Goal: Information Seeking & Learning: Learn about a topic

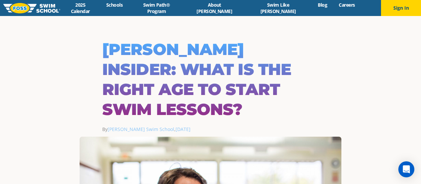
click at [166, 8] on link "Swim Path® Program" at bounding box center [157, 8] width 56 height 13
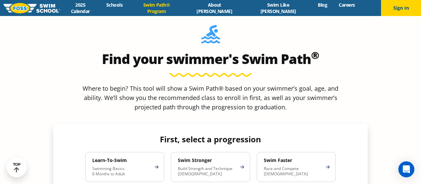
scroll to position [556, 0]
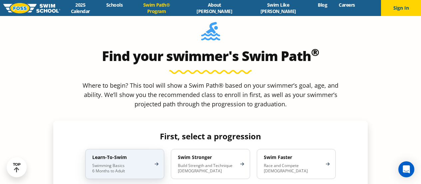
click at [142, 149] on div "Learn-To-Swim Swimming Basics 6 Months to Adult" at bounding box center [124, 164] width 79 height 30
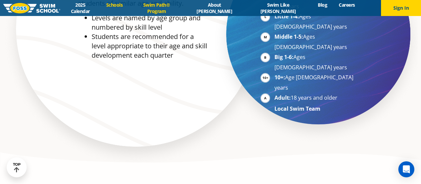
scroll to position [382, 0]
